Goal: Task Accomplishment & Management: Complete application form

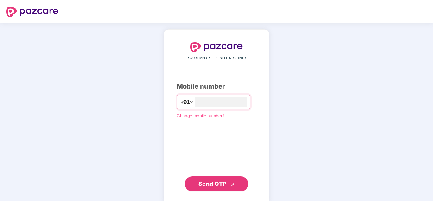
type input "**********"
click at [207, 185] on span "Send OTP" at bounding box center [213, 183] width 28 height 7
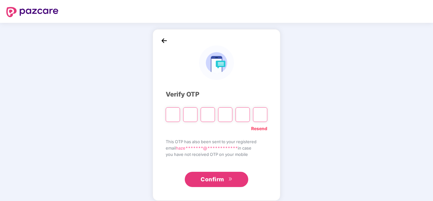
paste input "*"
type input "*"
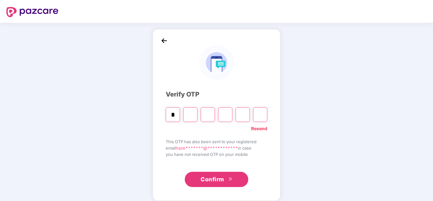
type input "*"
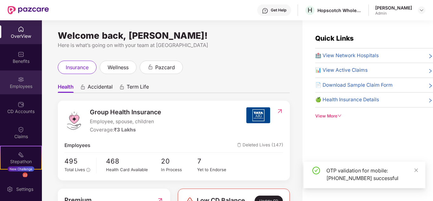
click at [21, 85] on div "Employees" at bounding box center [21, 86] width 42 height 6
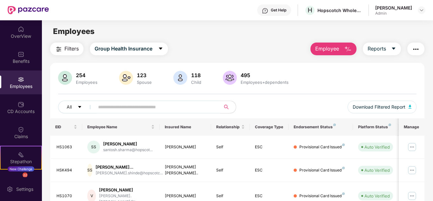
click at [328, 54] on button "Employee" at bounding box center [334, 49] width 46 height 13
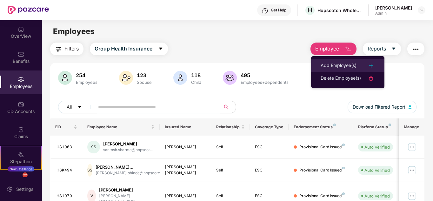
click at [327, 64] on div "Add Employee(s)" at bounding box center [339, 66] width 36 height 8
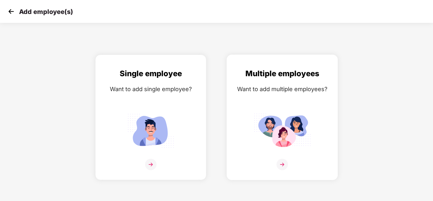
click at [270, 124] on img at bounding box center [282, 131] width 57 height 40
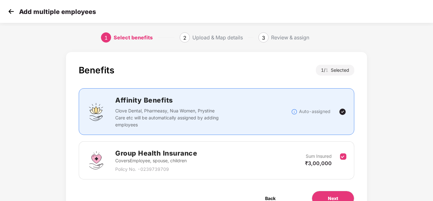
scroll to position [34, 0]
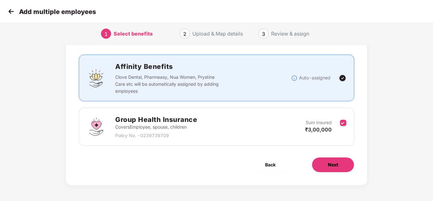
click at [323, 168] on button "Next" at bounding box center [333, 164] width 43 height 15
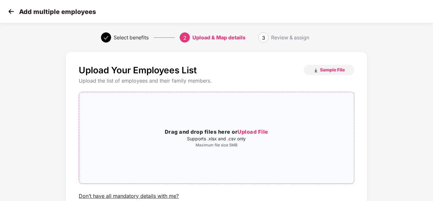
click at [244, 132] on span "Upload File" at bounding box center [253, 132] width 31 height 6
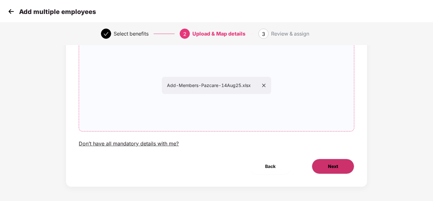
scroll to position [53, 1]
click at [328, 159] on button "Next" at bounding box center [333, 166] width 43 height 15
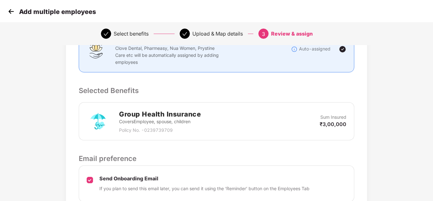
scroll to position [160, 1]
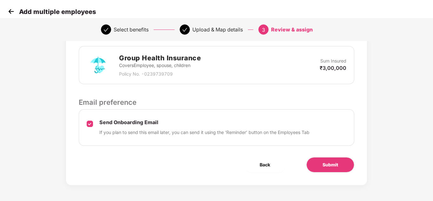
click at [351, 185] on div "Review & Assign Benefits Data Mapped Successfully Employee-data.csv Affinity Be…" at bounding box center [216, 38] width 301 height 293
click at [329, 168] on span "Submit" at bounding box center [331, 164] width 16 height 7
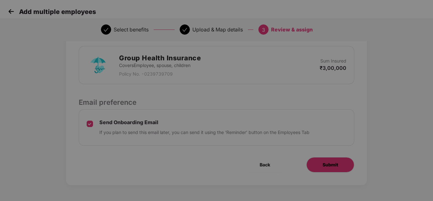
scroll to position [0, 1]
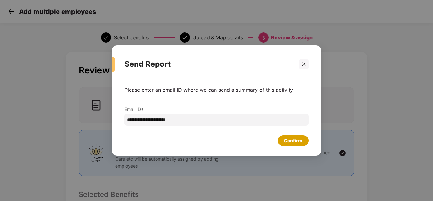
click at [296, 143] on div "Confirm" at bounding box center [293, 140] width 18 height 7
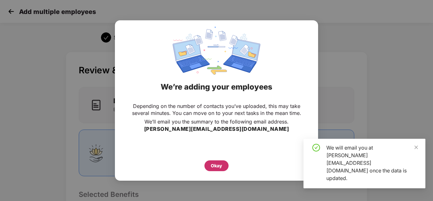
click at [218, 164] on div "Okay" at bounding box center [216, 165] width 11 height 7
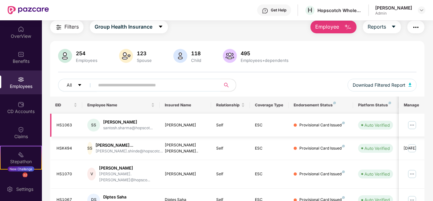
scroll to position [22, 0]
